Goal: Task Accomplishment & Management: Use online tool/utility

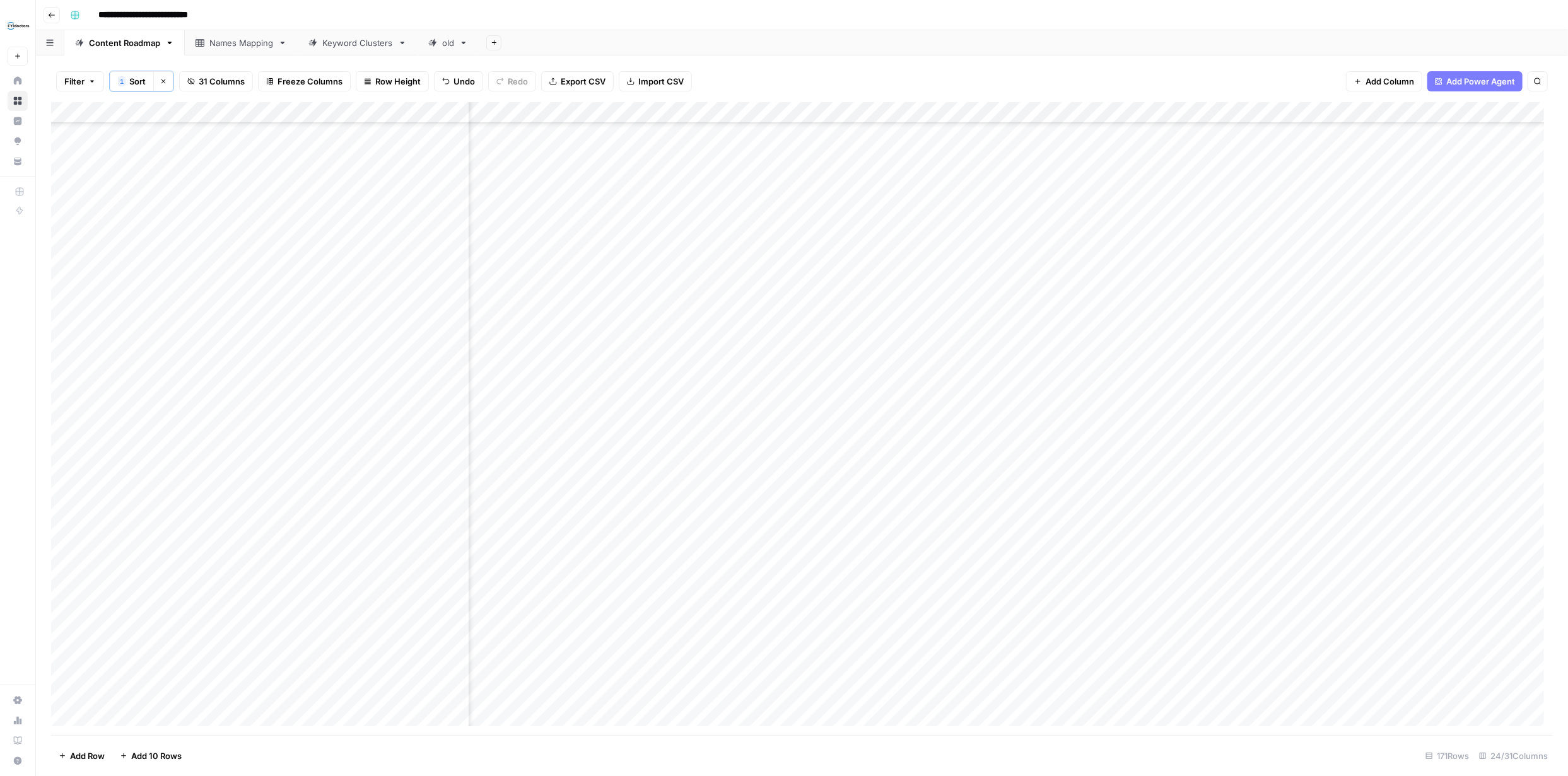
scroll to position [3062, 1141]
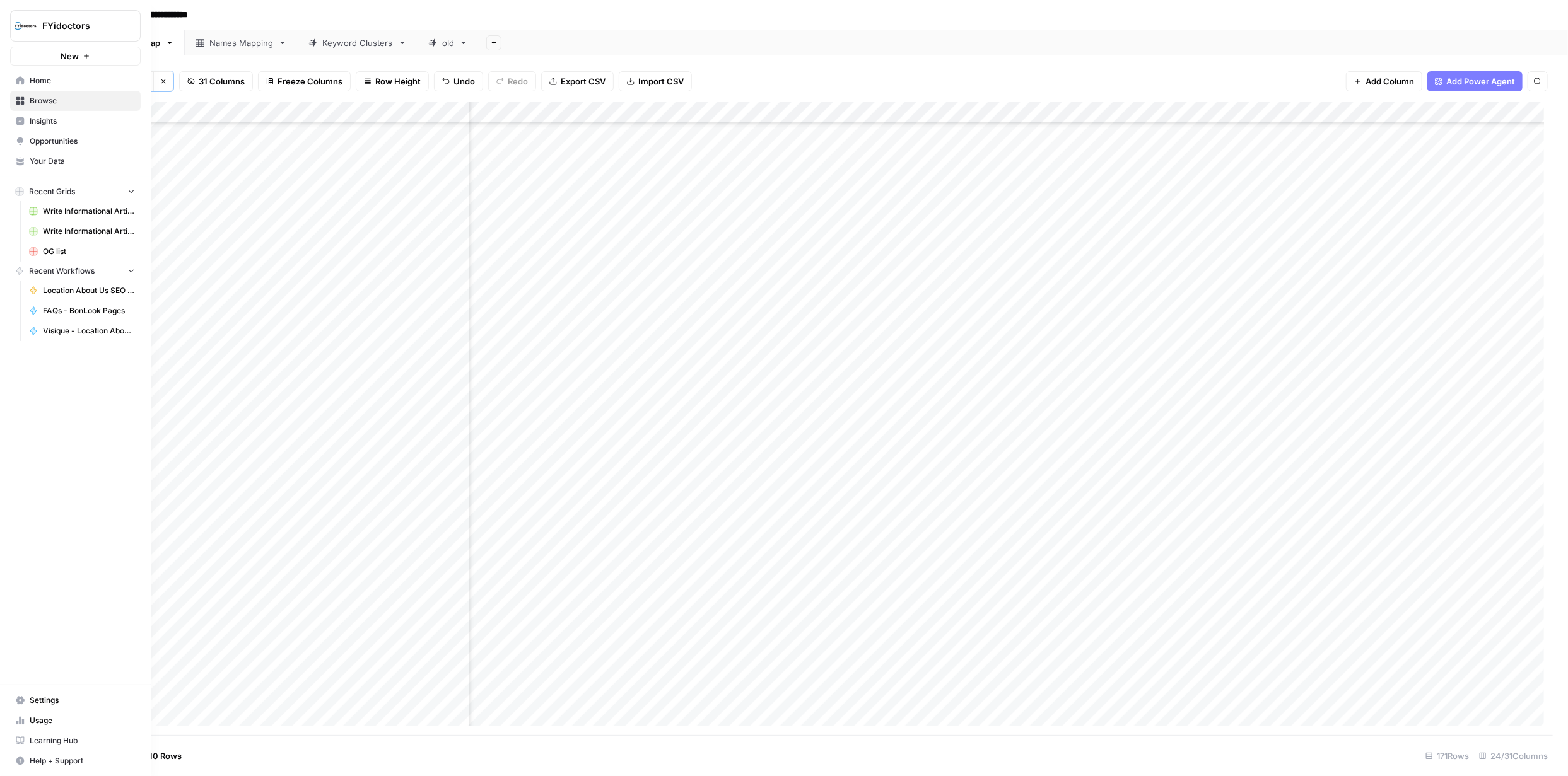
click at [30, 100] on span "Browse" at bounding box center [82, 101] width 105 height 12
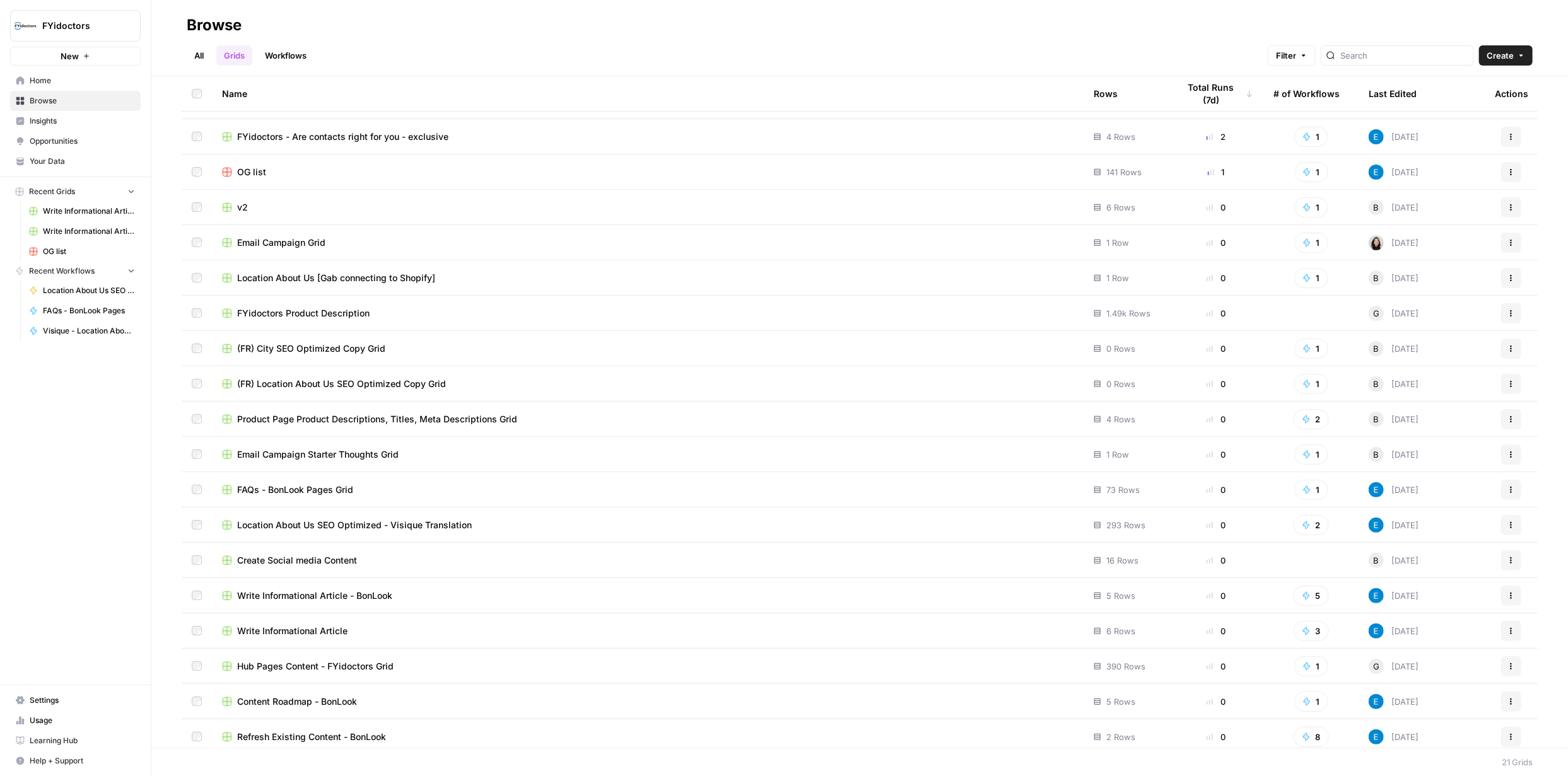
scroll to position [105, 0]
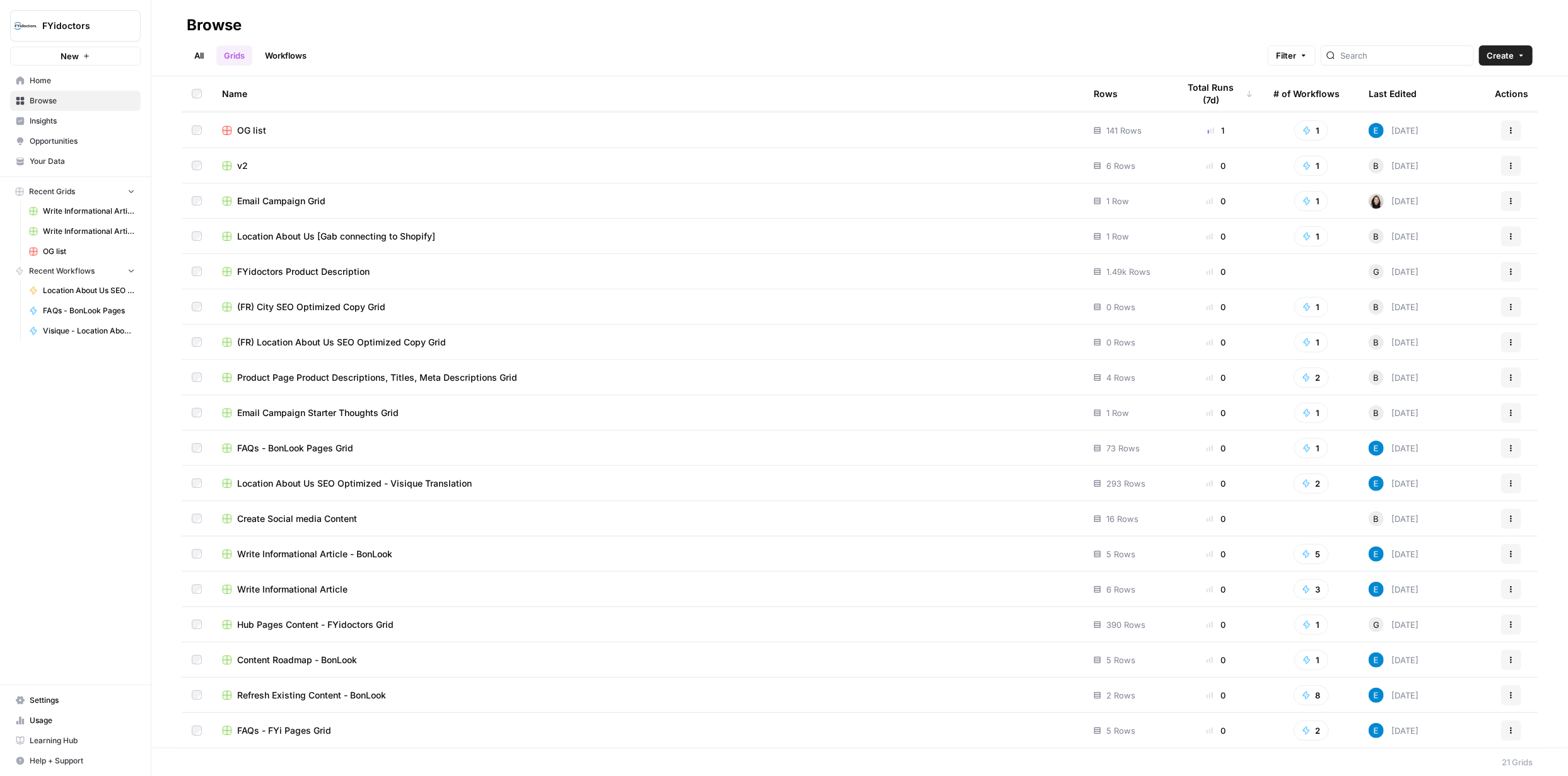
click at [413, 341] on span "(FR) Location About Us SEO Optimized Copy Grid" at bounding box center [342, 343] width 209 height 13
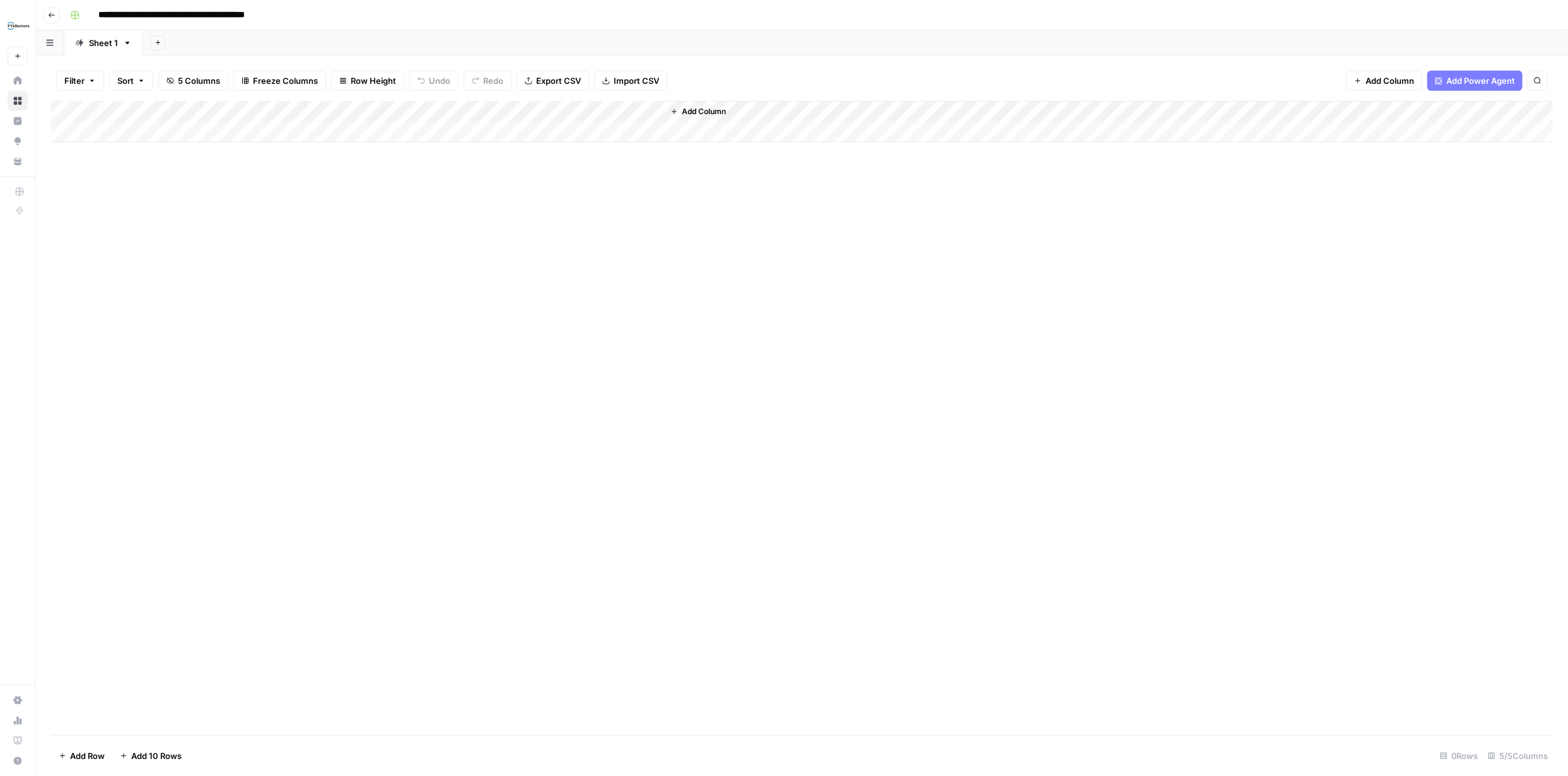
click at [50, 12] on icon "button" at bounding box center [52, 15] width 8 height 8
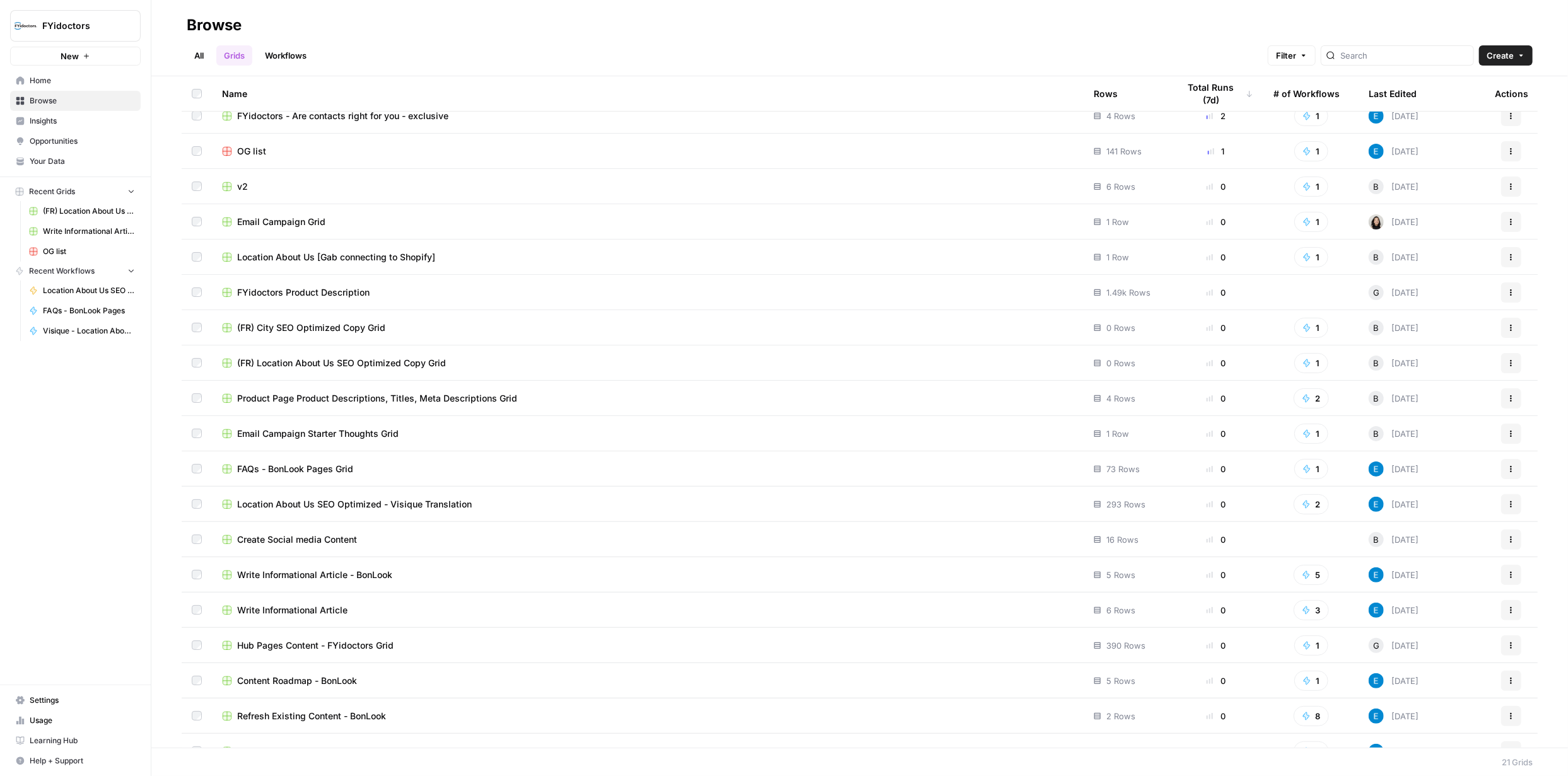
scroll to position [105, 0]
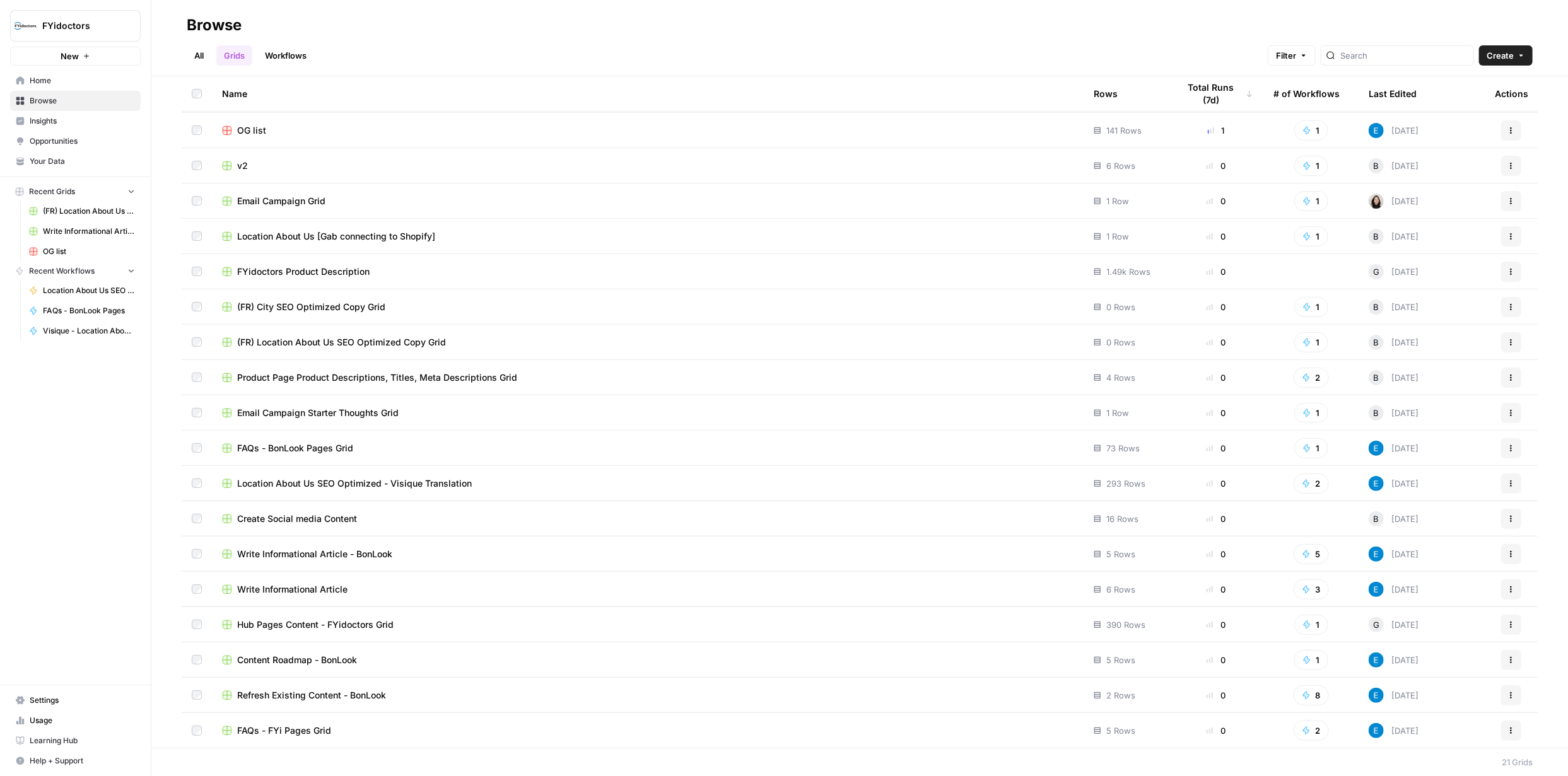
click at [415, 480] on span "Location About Us SEO Optimized - Visique Translation" at bounding box center [354, 483] width 235 height 13
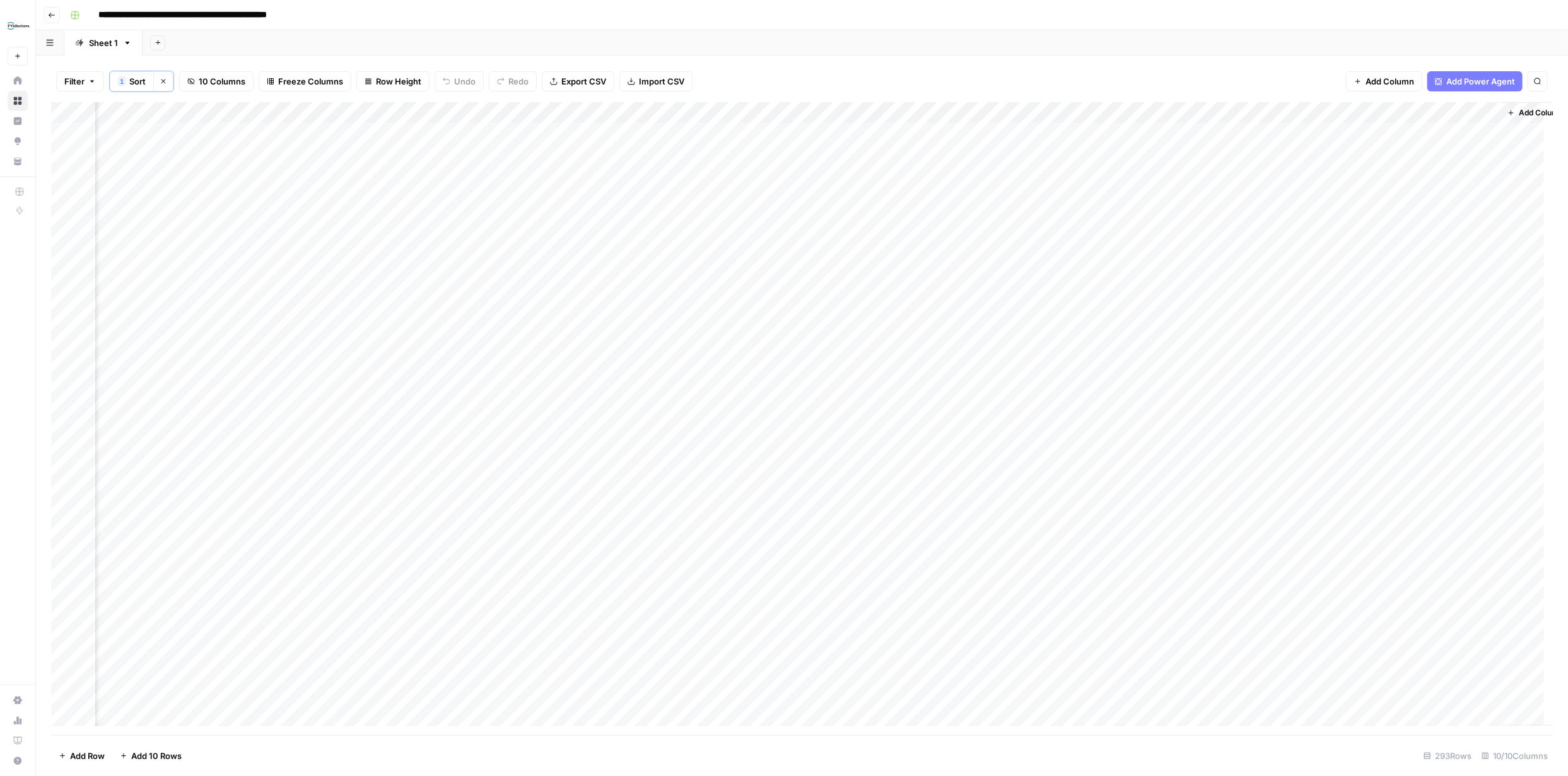
scroll to position [0, 354]
click at [1104, 132] on div "Add Column" at bounding box center [801, 419] width 1502 height 633
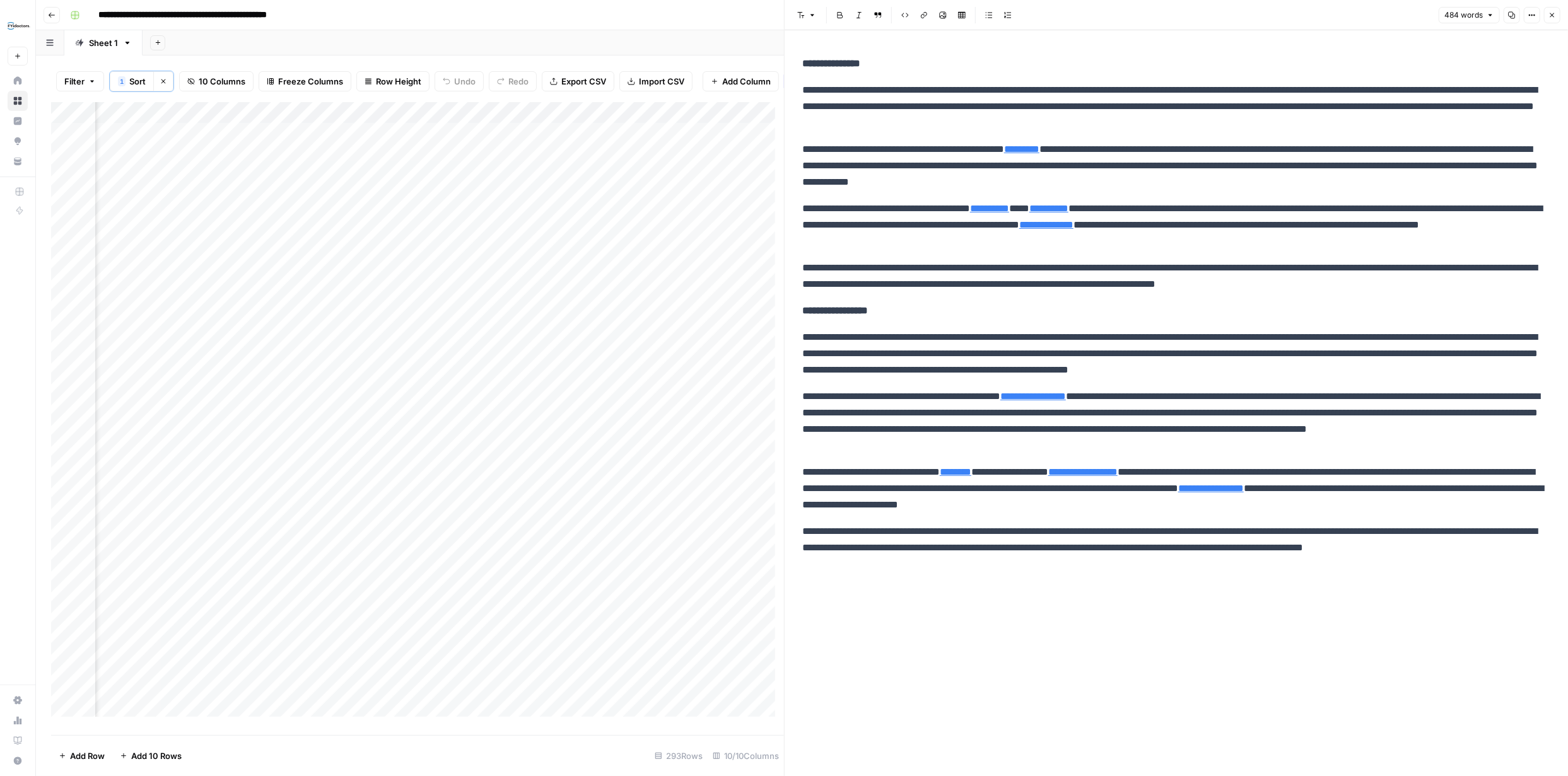
click at [1549, 17] on icon "button" at bounding box center [1553, 15] width 8 height 8
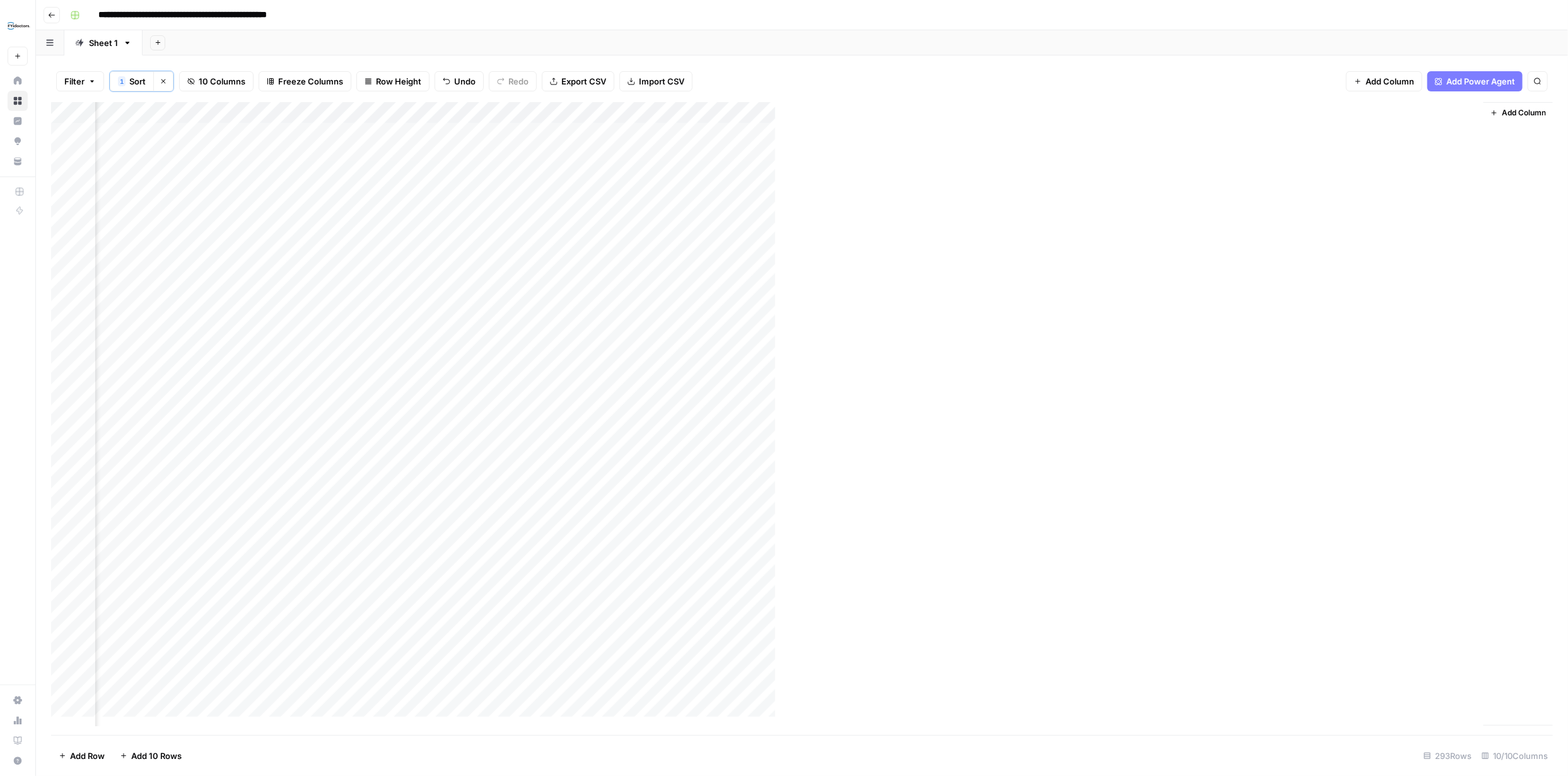
scroll to position [0, 348]
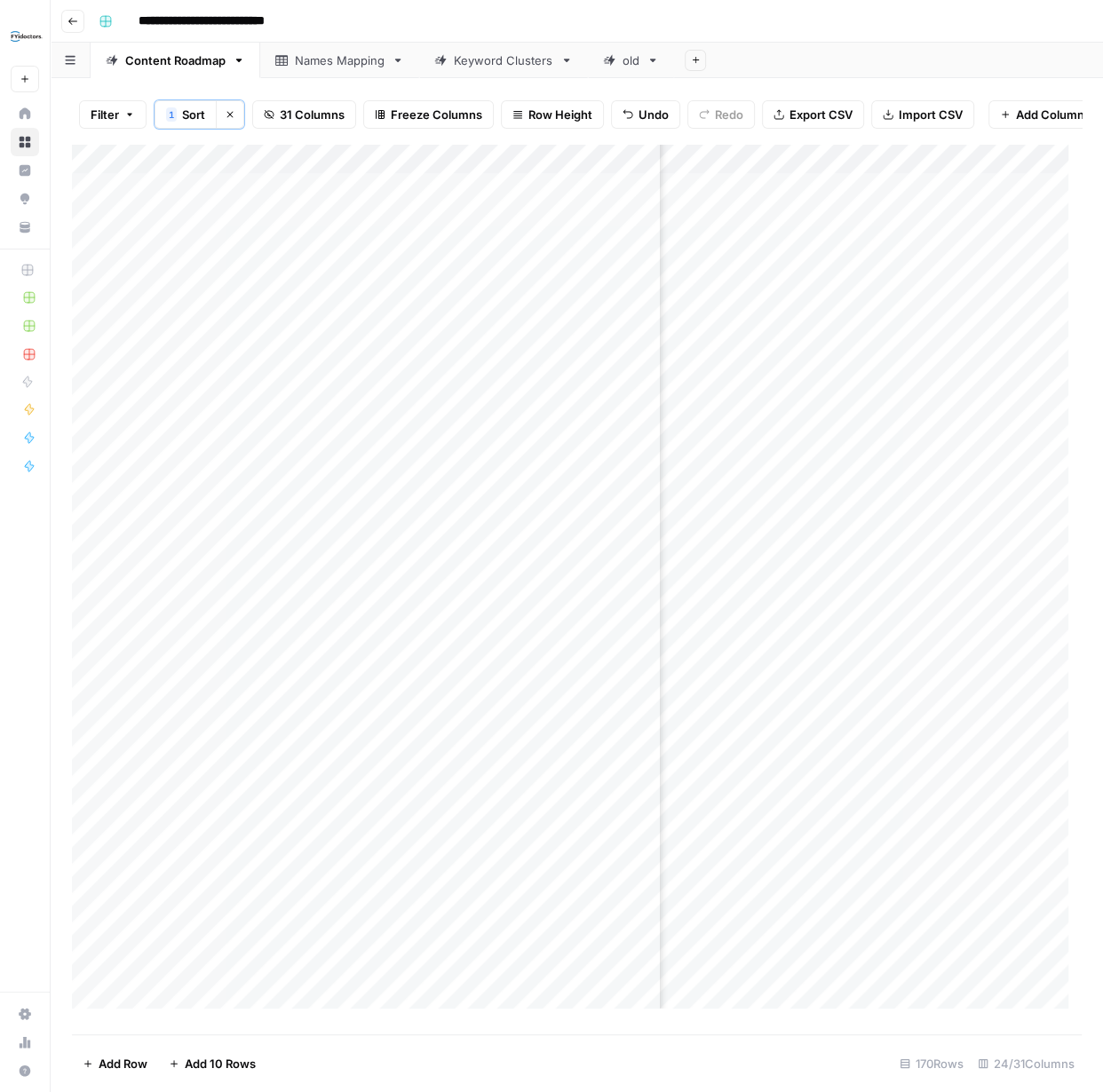
scroll to position [0, 125]
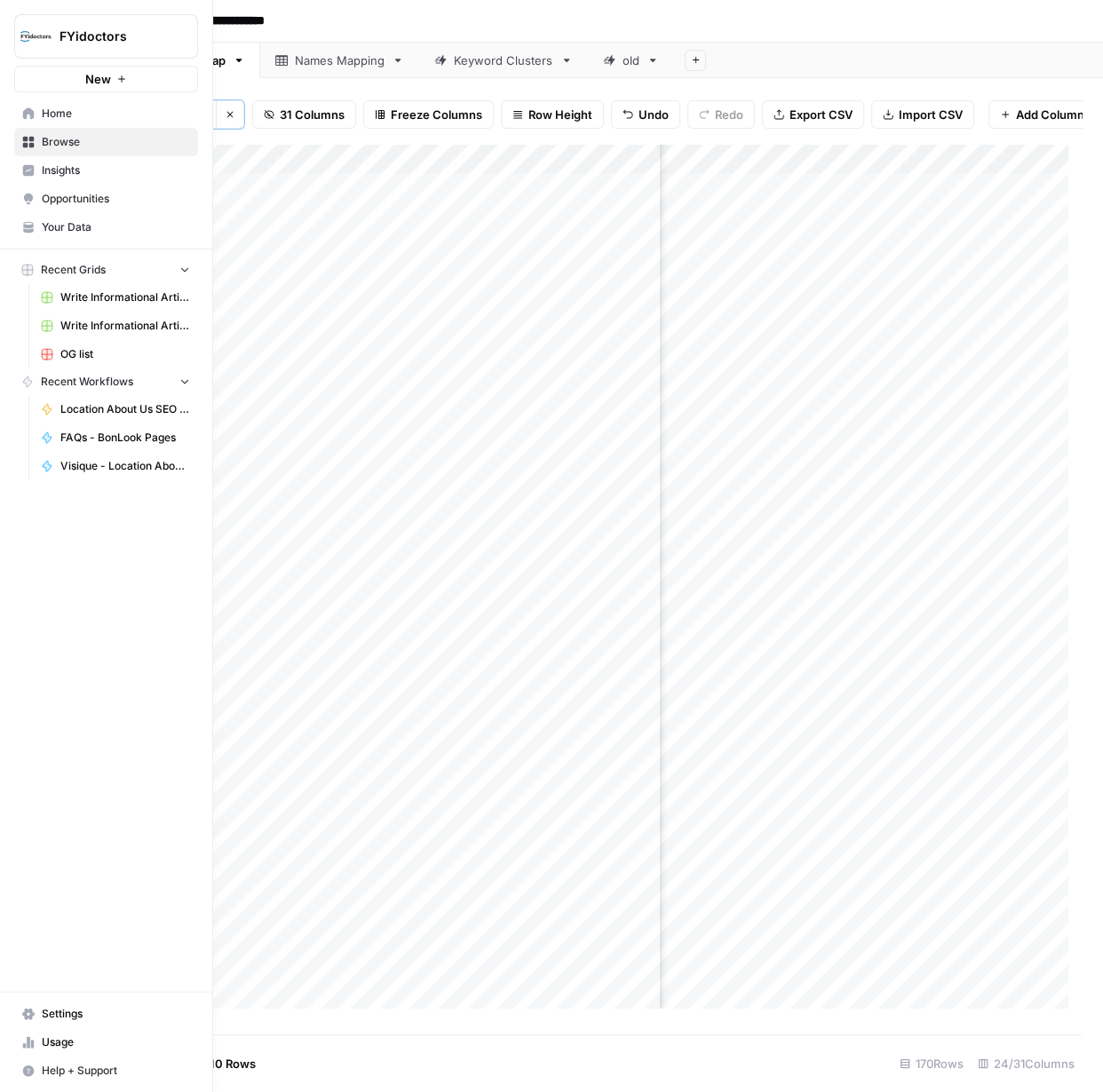
click at [25, 136] on icon at bounding box center [29, 142] width 13 height 13
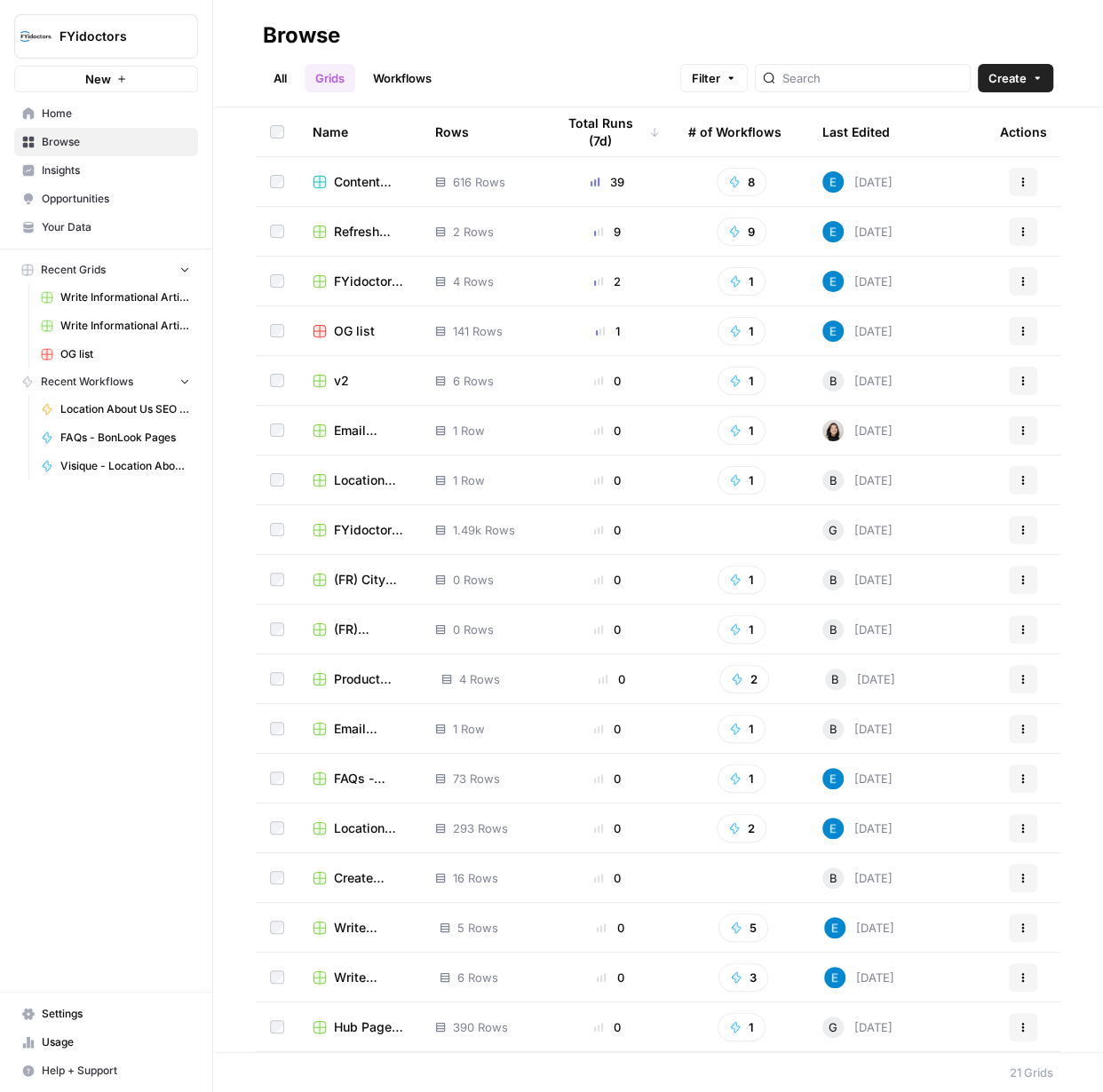
click at [393, 73] on link "Workflows" at bounding box center [402, 78] width 80 height 28
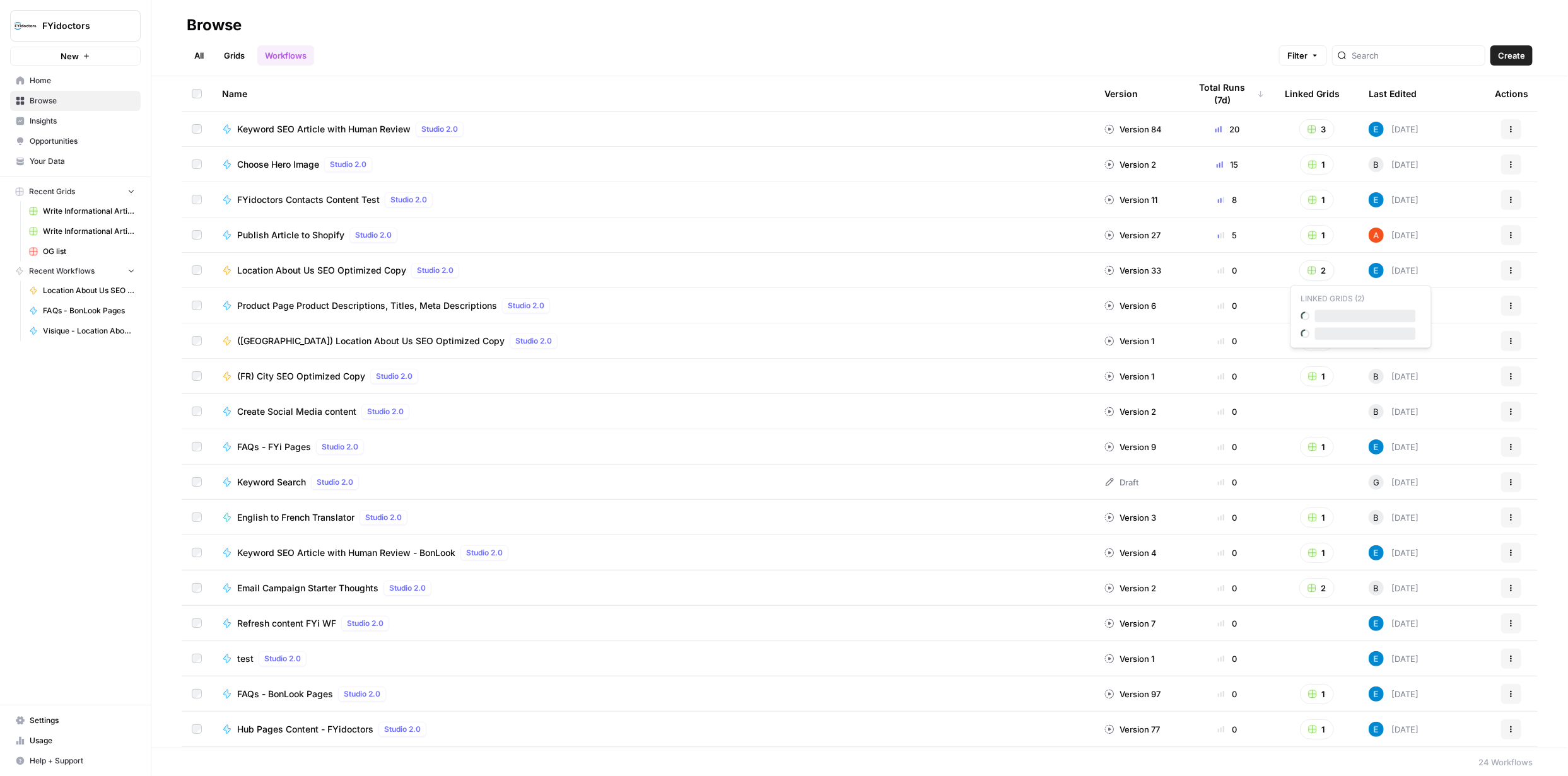
click at [783, 269] on button "2" at bounding box center [1317, 270] width 35 height 20
click at [294, 269] on span "Location About Us SEO Optimized Copy" at bounding box center [322, 271] width 169 height 13
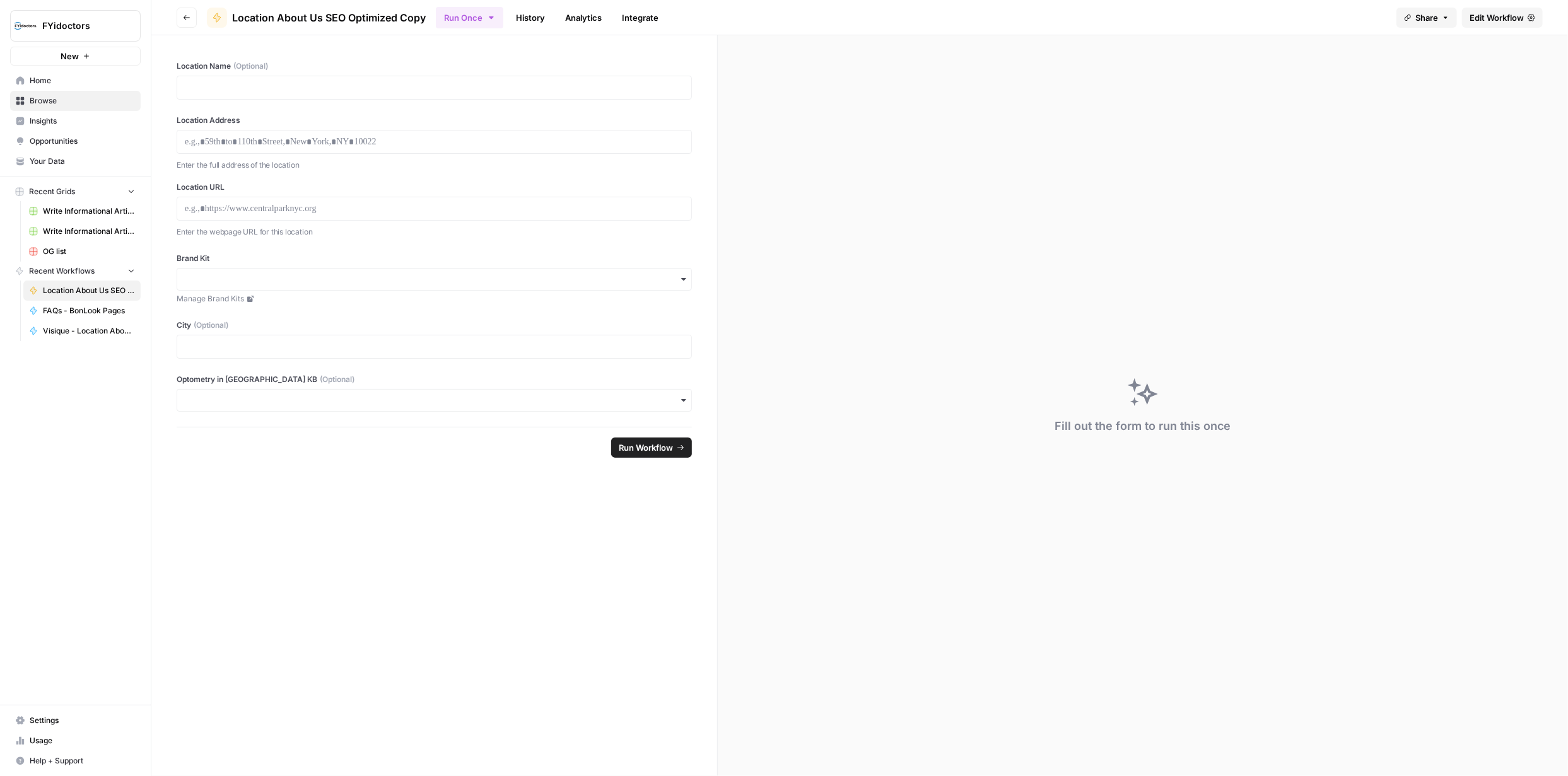
click at [783, 14] on span "Edit Workflow" at bounding box center [1497, 18] width 54 height 13
click at [1439, 14] on button "Share" at bounding box center [1427, 17] width 60 height 20
click at [1356, 14] on div "Run Once History Analytics Integrate" at bounding box center [911, 17] width 951 height 24
click at [1479, 21] on span "Edit Workflow" at bounding box center [1497, 18] width 54 height 13
